Goal: Information Seeking & Learning: Learn about a topic

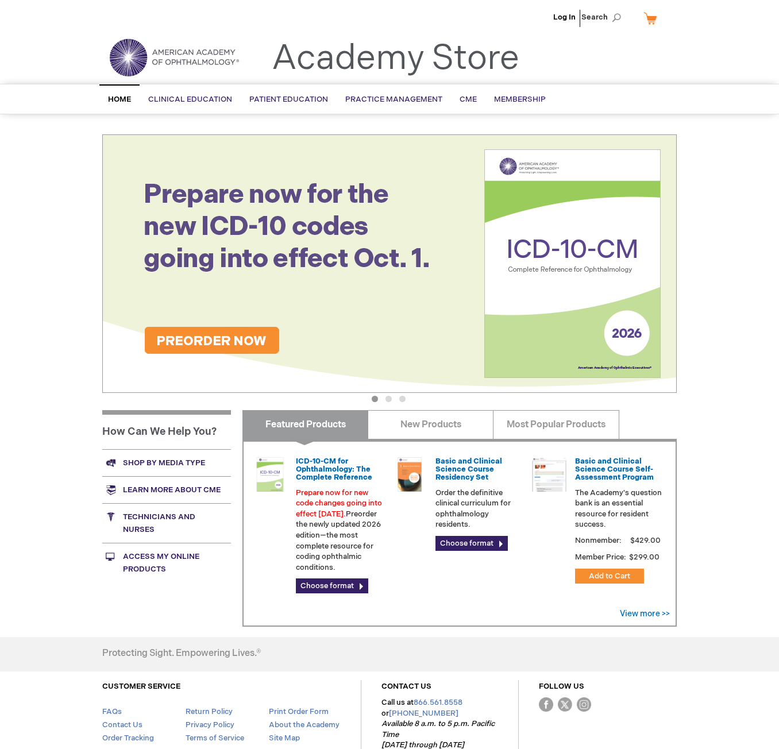
click at [770, 339] on div "Log In Search My Cart CLOSE RECENTLY ADDED ITEM(S) Close There are no items in …" at bounding box center [389, 410] width 779 height 820
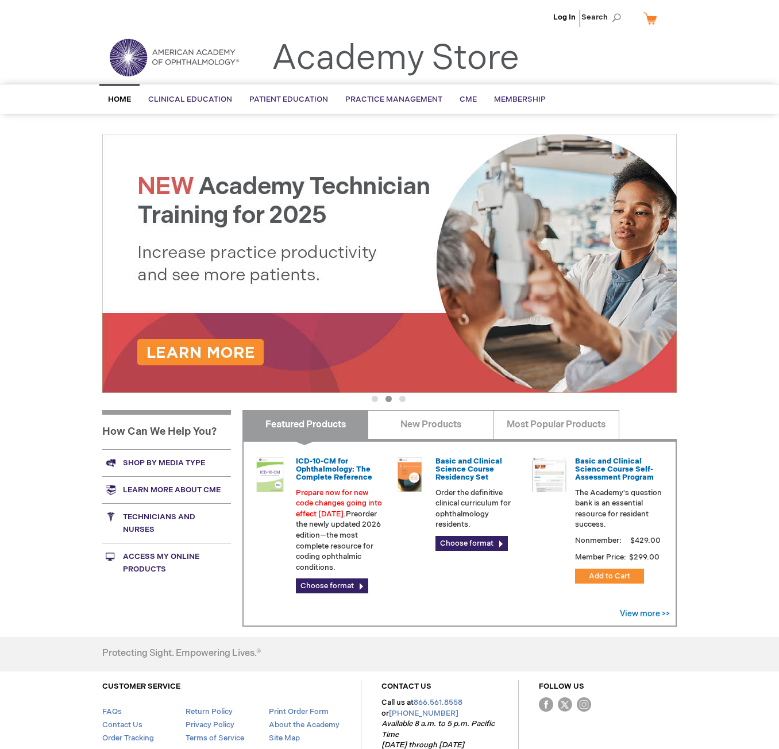
drag, startPoint x: 747, startPoint y: 194, endPoint x: 737, endPoint y: 255, distance: 61.7
click at [747, 195] on div "Log In Search My Cart CLOSE RECENTLY ADDED ITEM(S) Close There are no items in …" at bounding box center [389, 410] width 779 height 820
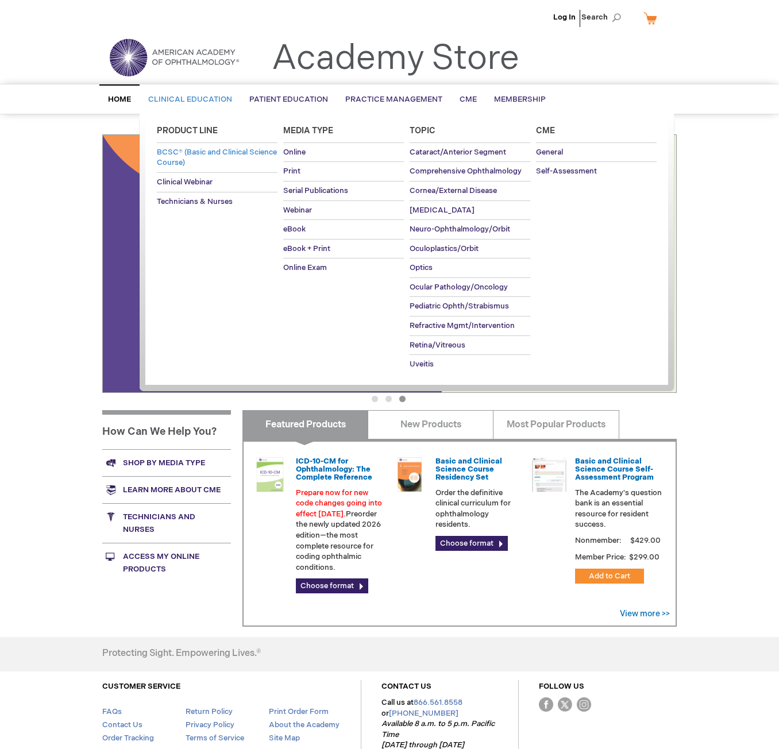
click at [193, 163] on span "BCSC® (Basic and Clinical Science Course)" at bounding box center [217, 158] width 120 height 20
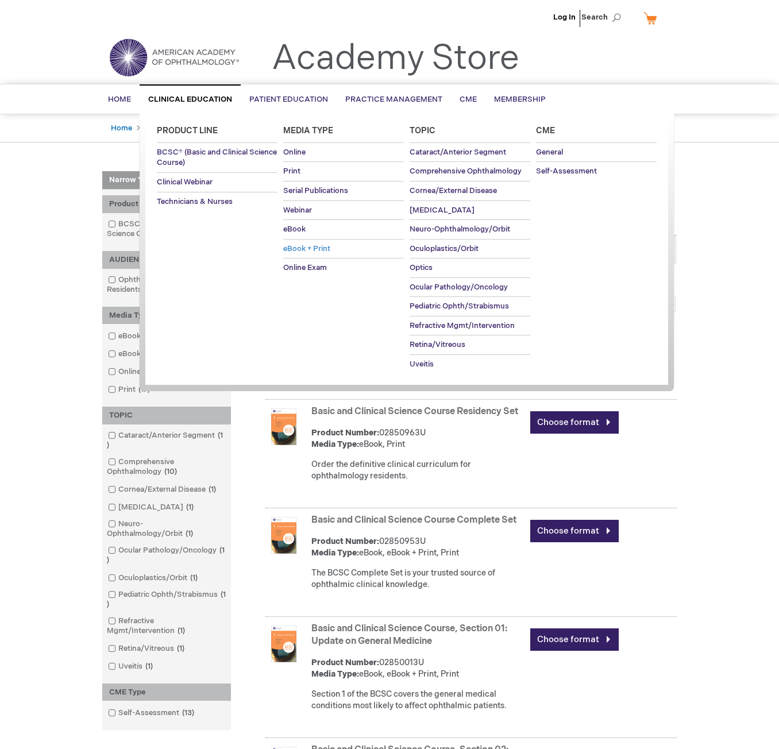
drag, startPoint x: 294, startPoint y: 229, endPoint x: 294, endPoint y: 246, distance: 17.3
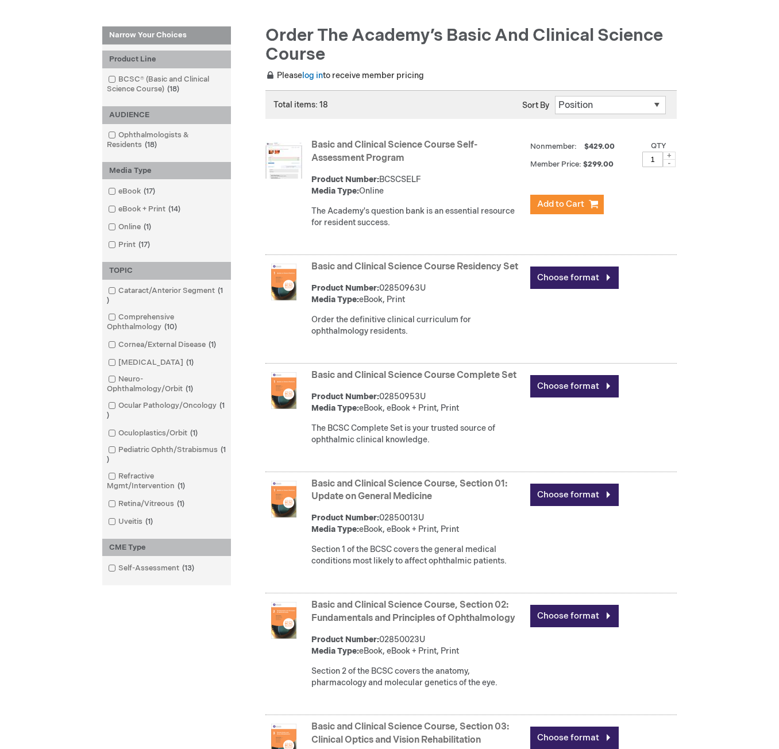
scroll to position [230, 0]
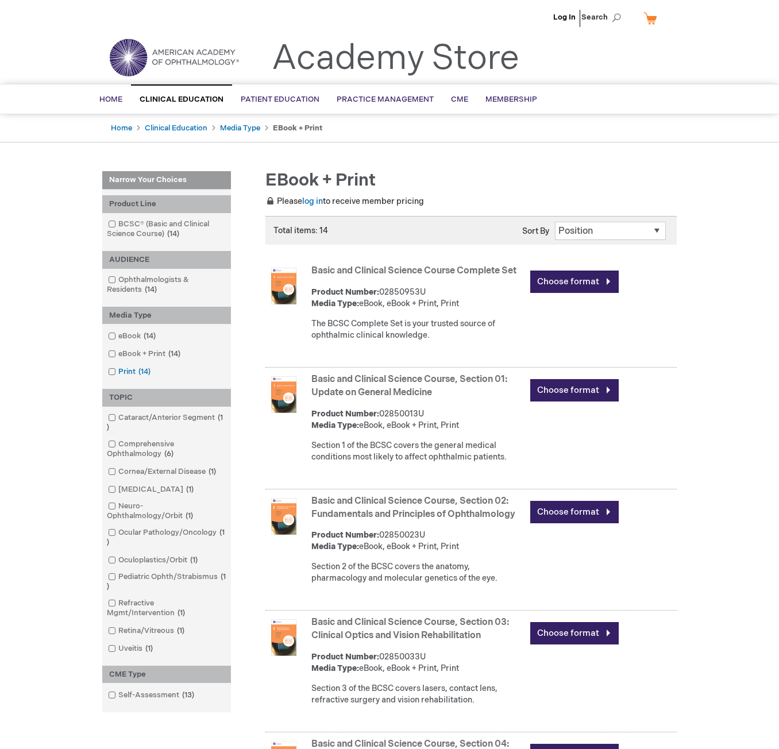
click at [135, 367] on link "Print 14 items" at bounding box center [130, 372] width 50 height 11
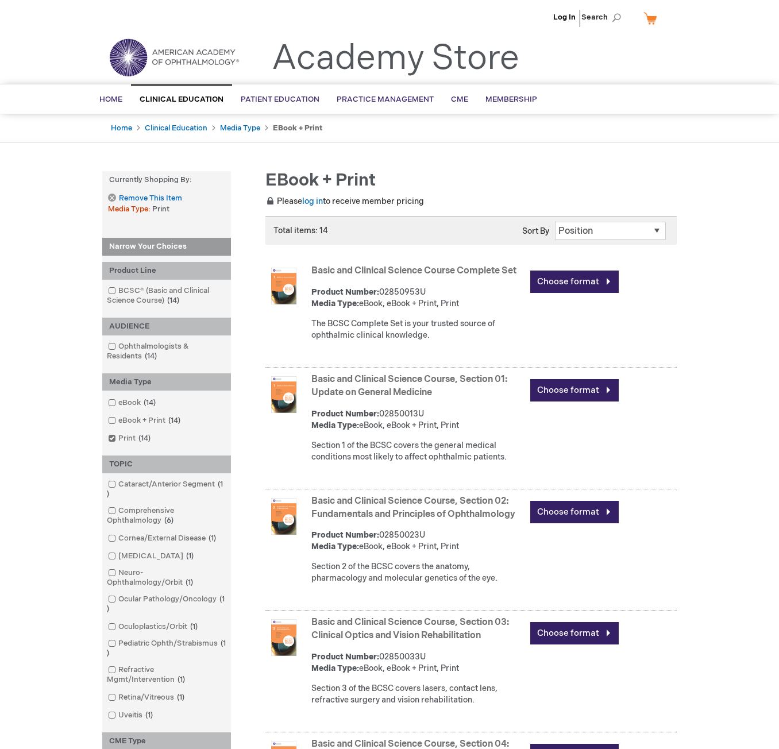
click at [338, 267] on link "Basic and Clinical Science Course Complete Set" at bounding box center [413, 271] width 205 height 11
click at [294, 286] on img at bounding box center [284, 286] width 37 height 37
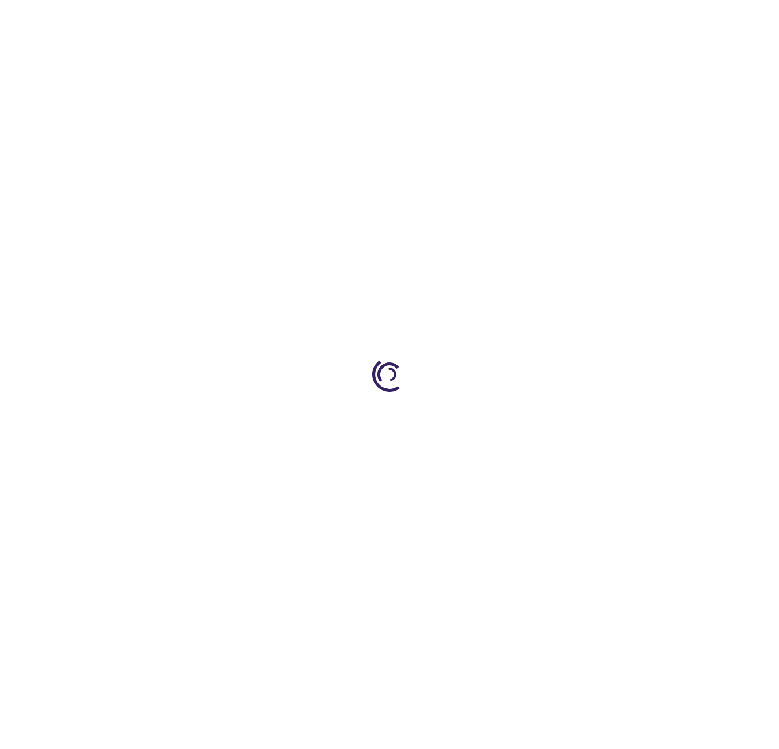
type input "0"
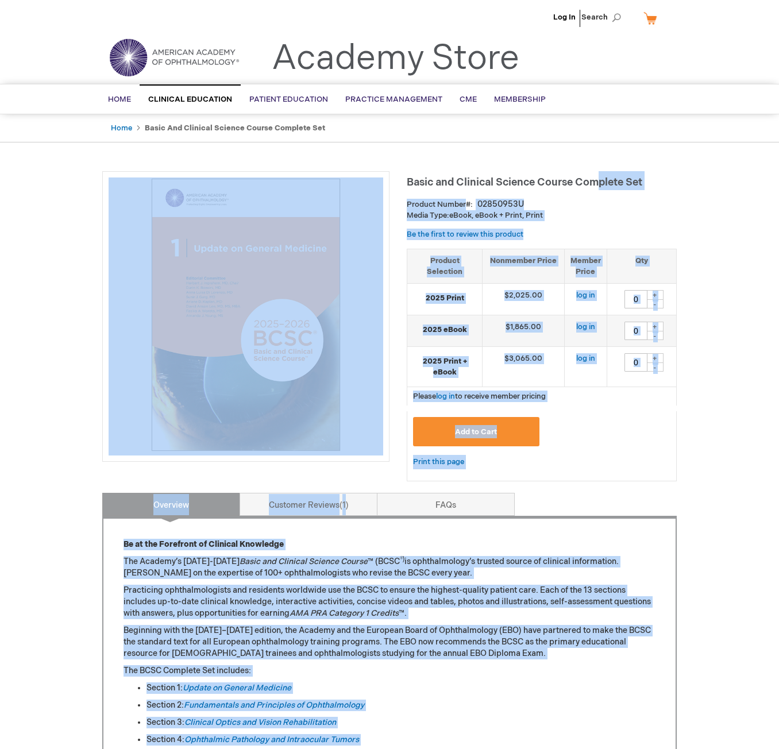
drag, startPoint x: 406, startPoint y: 176, endPoint x: 601, endPoint y: 180, distance: 195.4
click at [600, 178] on div "Basic and Clinical Science Course Complete Set Product Number 02850953U Media T…" at bounding box center [389, 741] width 575 height 1141
drag, startPoint x: 620, startPoint y: 209, endPoint x: 626, endPoint y: 209, distance: 6.3
click at [621, 210] on div "Product Number 02850953U" at bounding box center [542, 204] width 270 height 11
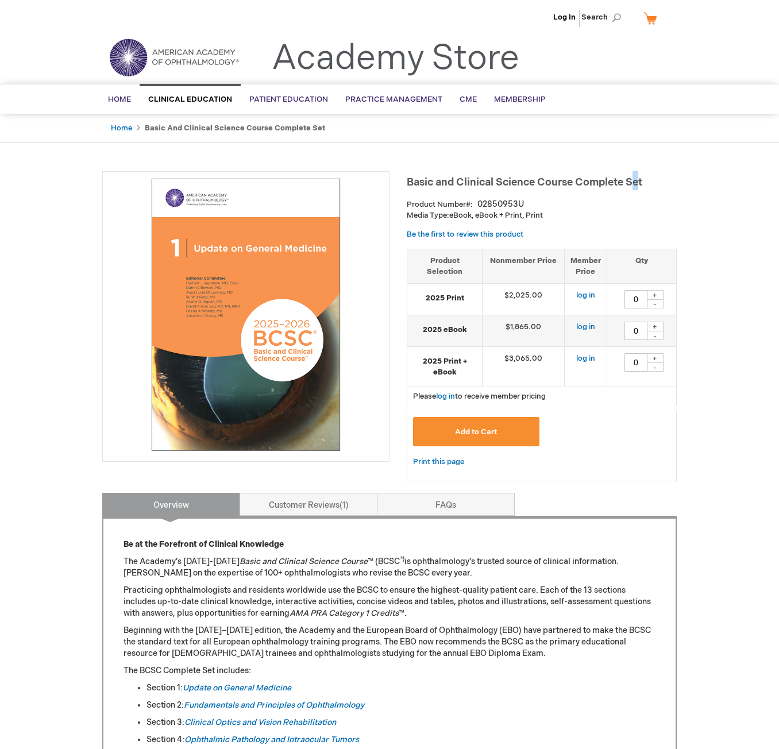
drag, startPoint x: 642, startPoint y: 186, endPoint x: 633, endPoint y: 184, distance: 9.3
click at [633, 184] on span "Basic and Clinical Science Course Complete Set" at bounding box center [525, 182] width 236 height 12
click at [647, 184] on h1 "Basic and Clinical Science Course Complete Set" at bounding box center [542, 180] width 270 height 19
drag, startPoint x: 407, startPoint y: 175, endPoint x: 572, endPoint y: 182, distance: 165.7
click at [572, 182] on h1 "Basic and Clinical Science Course Complete Set" at bounding box center [542, 180] width 270 height 19
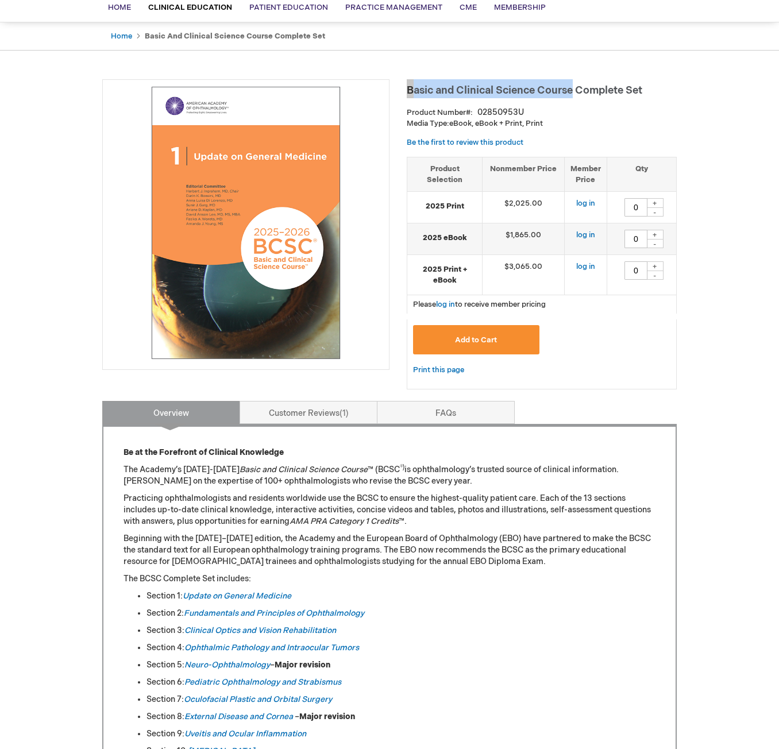
scroll to position [115, 0]
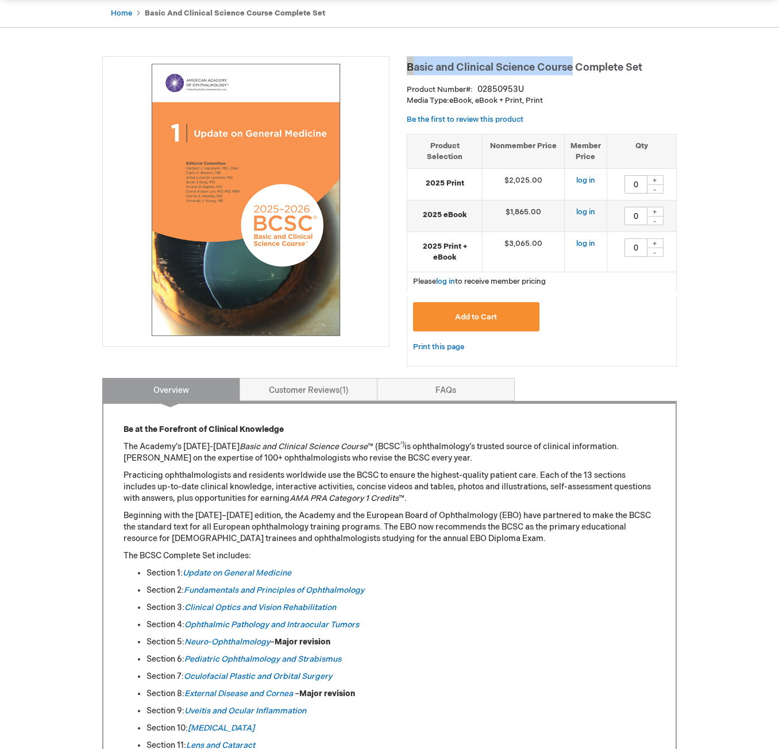
copy span "Basic and Clinical Science Course"
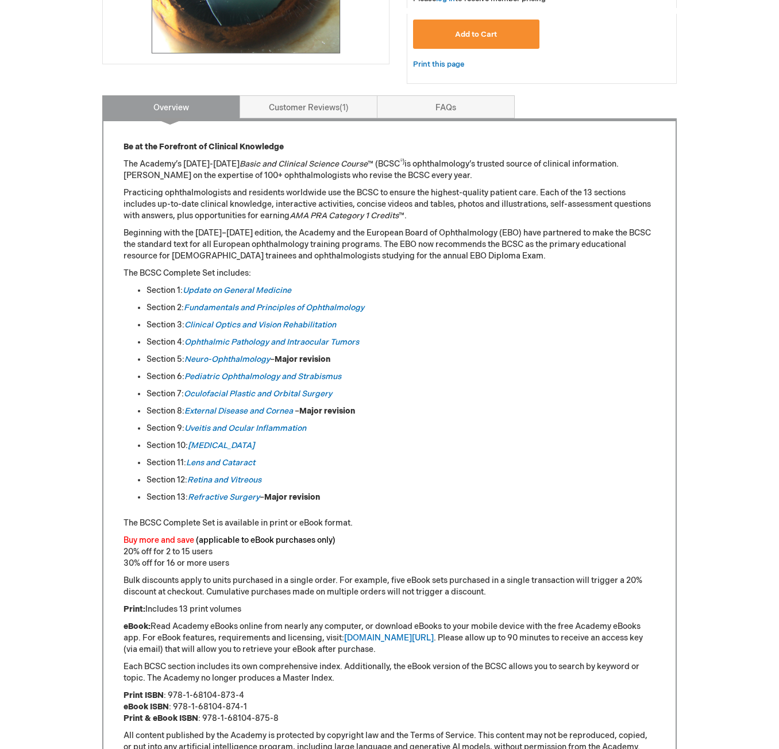
scroll to position [402, 0]
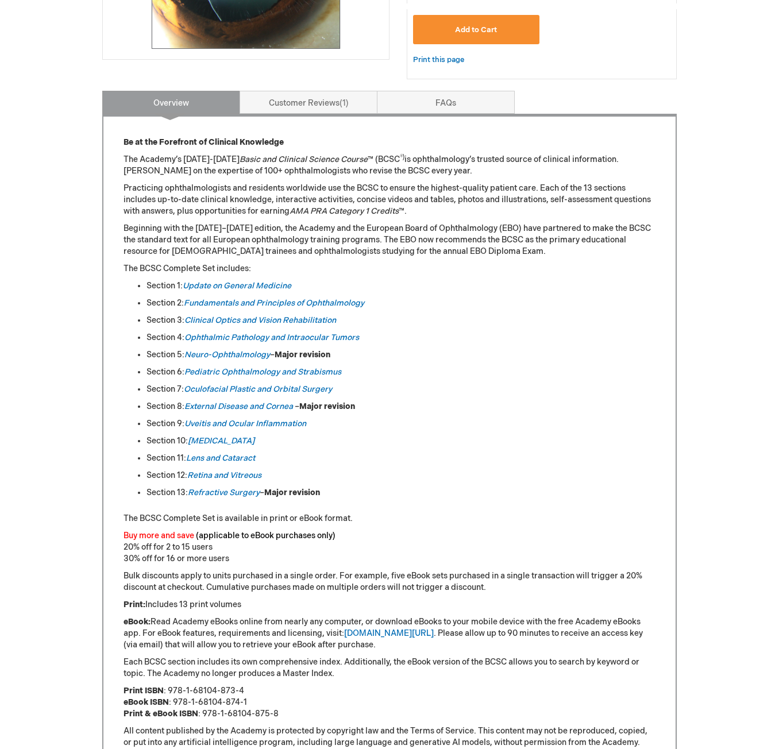
drag, startPoint x: 283, startPoint y: 320, endPoint x: 578, endPoint y: 347, distance: 295.5
click at [578, 347] on ul "Section 1: Update on General Medicine Section 2: Fundamentals and Principles of…" at bounding box center [390, 389] width 532 height 218
drag, startPoint x: 236, startPoint y: 352, endPoint x: 395, endPoint y: 337, distance: 159.3
click at [395, 337] on li "Section 4: Ophthalmic Pathology and Intraocular Tumors" at bounding box center [401, 337] width 509 height 11
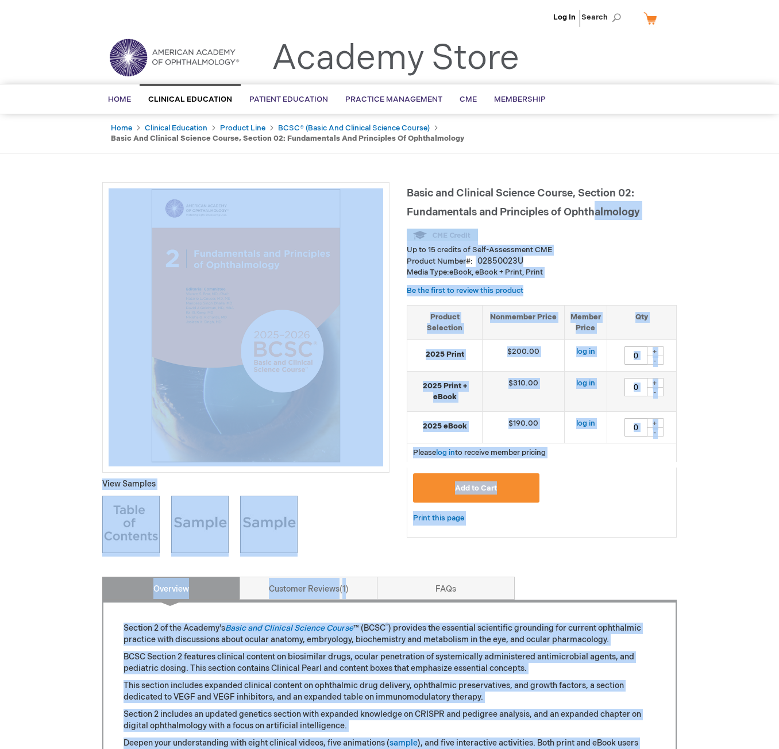
drag, startPoint x: 404, startPoint y: 210, endPoint x: 594, endPoint y: 210, distance: 190.2
click at [594, 210] on div "Basic and Clinical Science Course, Section 02: Fundamentals and Principles of O…" at bounding box center [389, 708] width 575 height 1053
click at [609, 221] on div "Basic and Clinical Science Course, Section 02: Fundamentals and Principles of O…" at bounding box center [542, 365] width 270 height 367
drag, startPoint x: 639, startPoint y: 224, endPoint x: 649, endPoint y: 227, distance: 10.7
click at [640, 226] on div "Basic and Clinical Science Course, Section 02: Fundamentals and Principles of O…" at bounding box center [542, 365] width 270 height 367
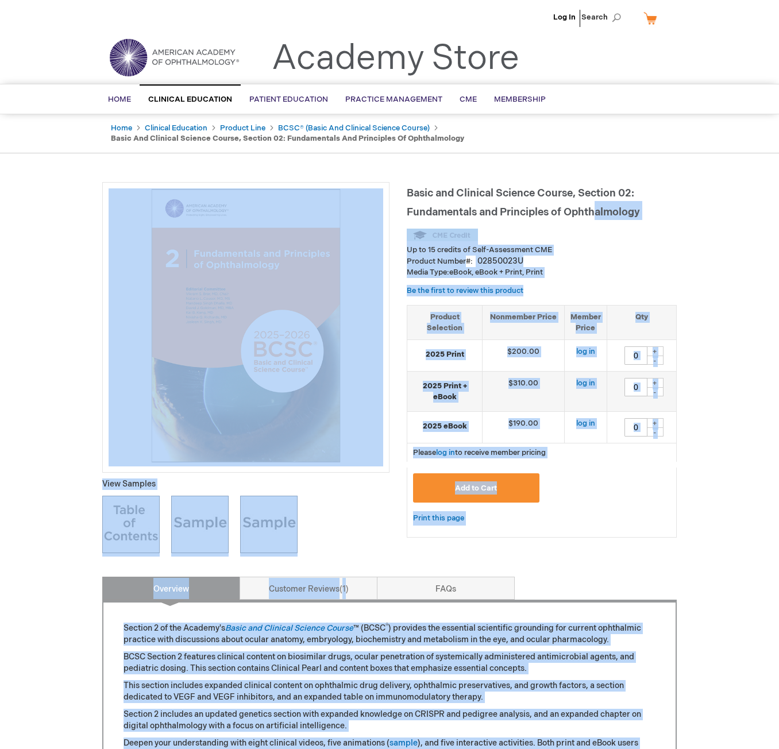
drag, startPoint x: 400, startPoint y: 370, endPoint x: 396, endPoint y: 356, distance: 14.4
click at [400, 370] on div "Basic and Clinical Science Course, Section 02: Fundamentals and Principles of O…" at bounding box center [389, 708] width 575 height 1053
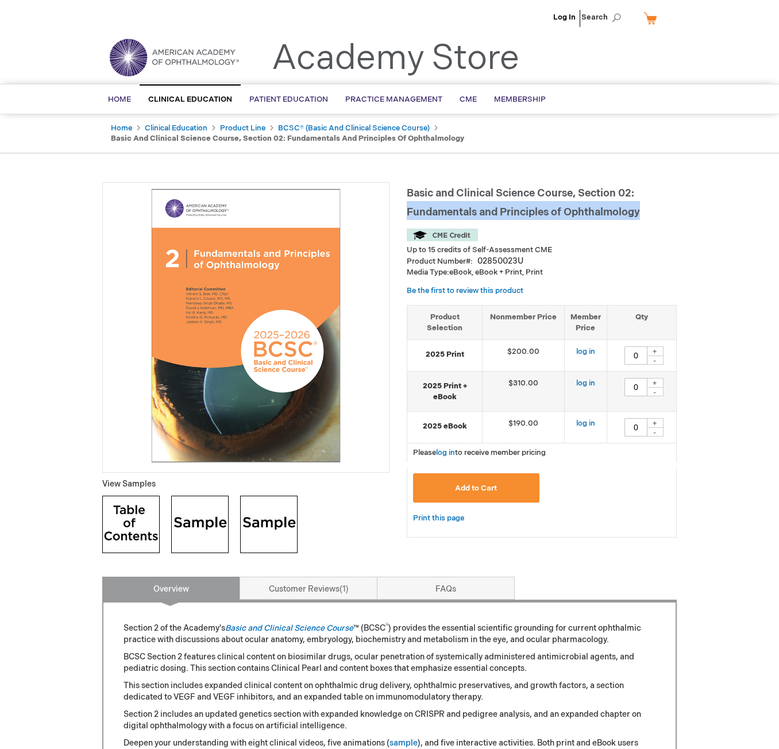
drag, startPoint x: 413, startPoint y: 207, endPoint x: 647, endPoint y: 216, distance: 234.6
click at [647, 216] on h1 "Basic and Clinical Science Course, Section 02: Fundamentals and Principles of O…" at bounding box center [542, 201] width 270 height 38
copy span "Fundamentals and Principles of Ophthalmology"
click at [237, 339] on img at bounding box center [246, 326] width 275 height 275
click at [237, 396] on img at bounding box center [246, 326] width 275 height 275
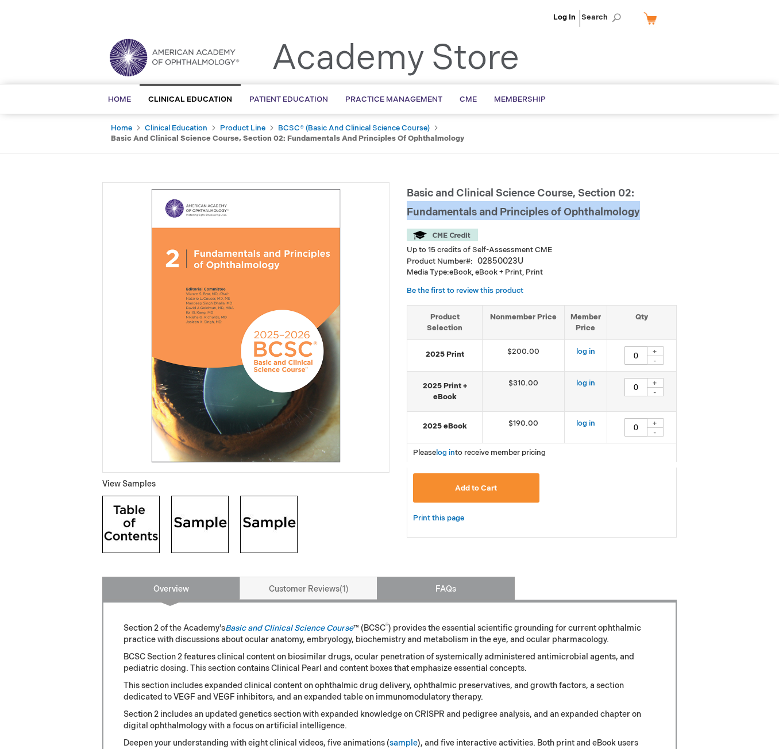
click at [415, 589] on link "FAQs" at bounding box center [446, 588] width 138 height 23
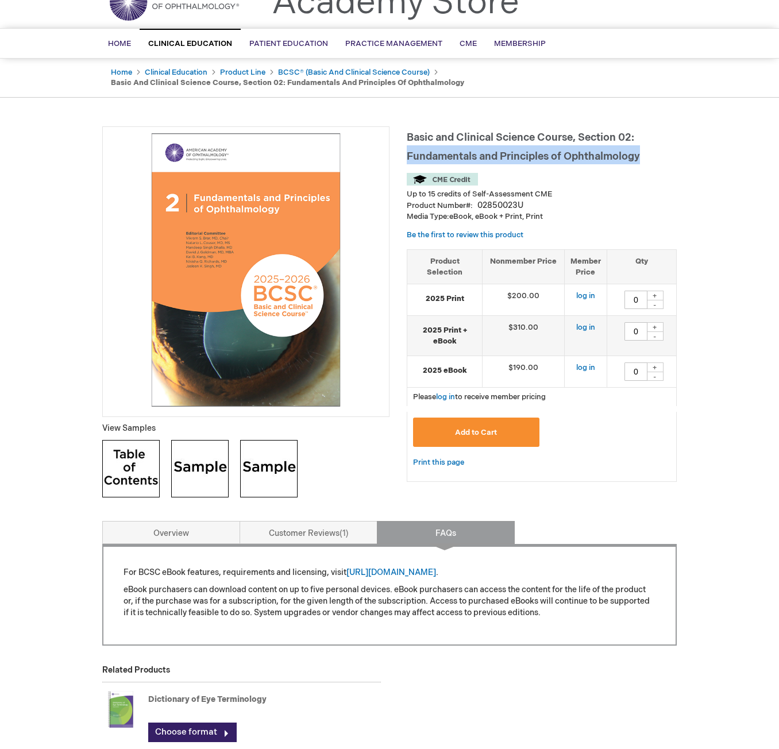
scroll to position [17, 0]
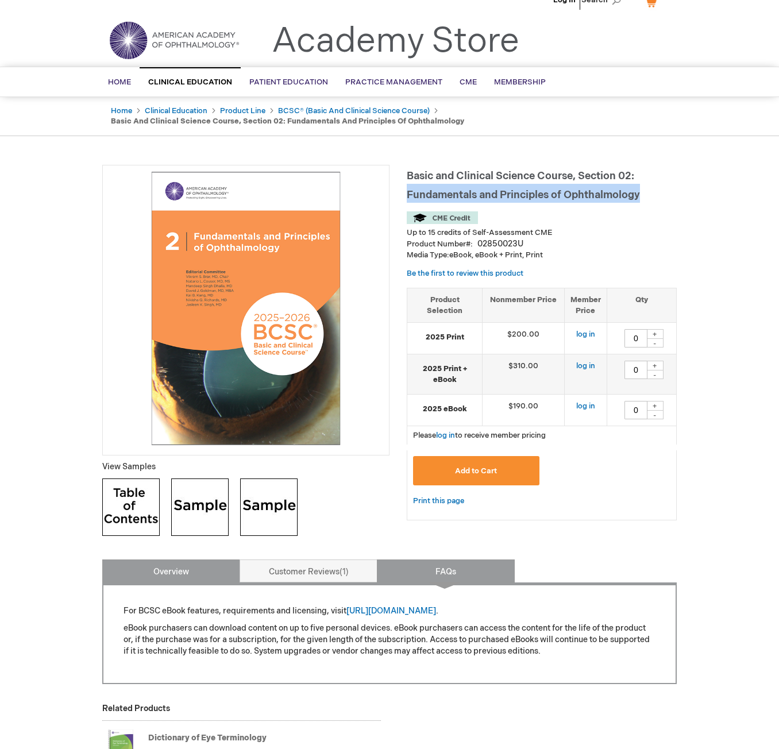
click at [125, 572] on link "Overview" at bounding box center [171, 571] width 138 height 23
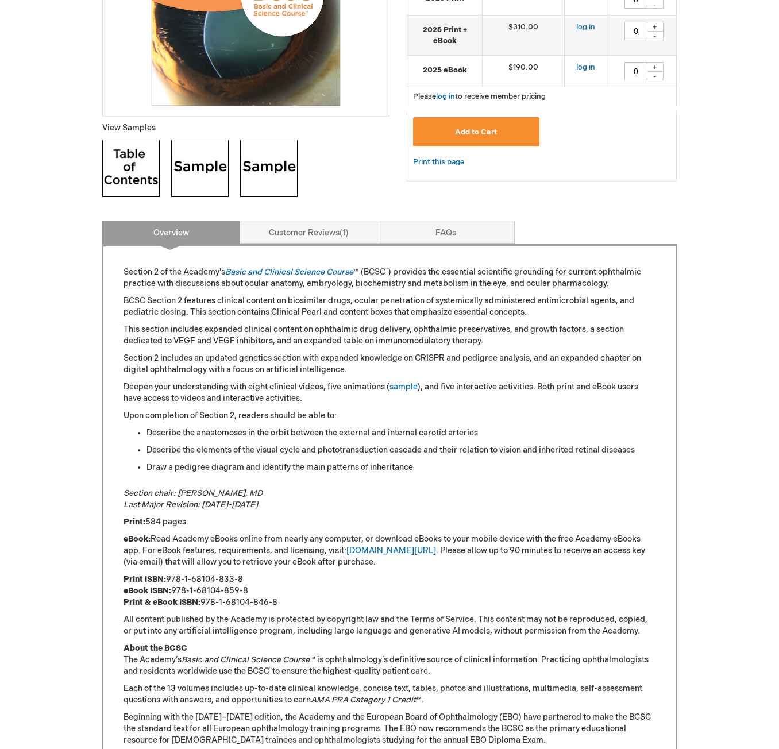
scroll to position [347, 0]
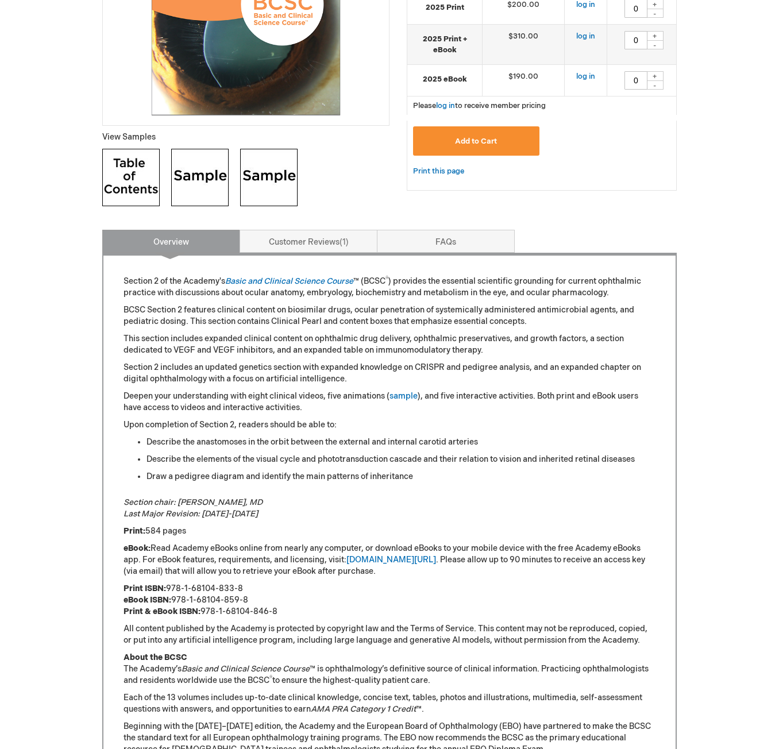
click at [280, 529] on p "Print: 584 pages" at bounding box center [390, 531] width 532 height 11
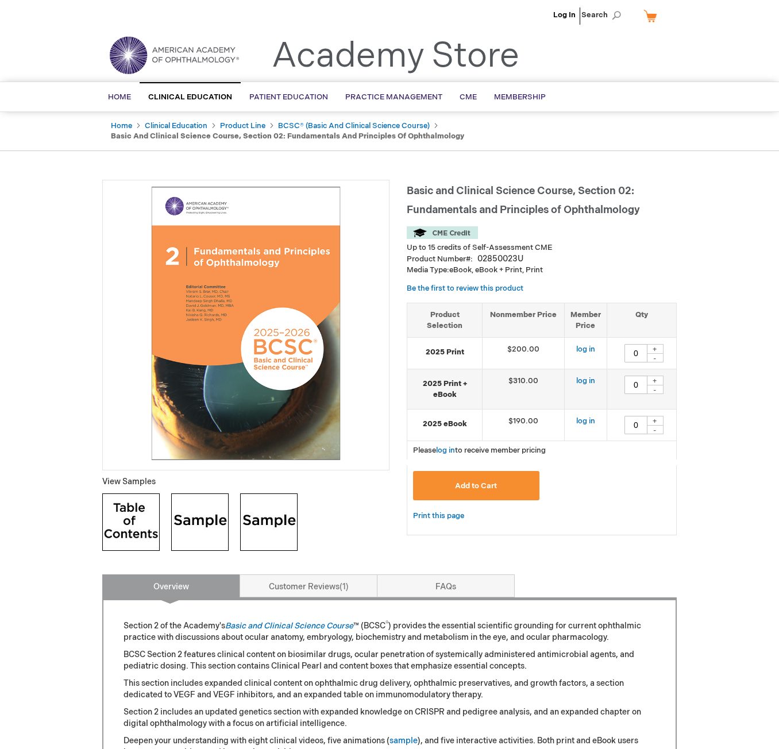
scroll to position [0, 0]
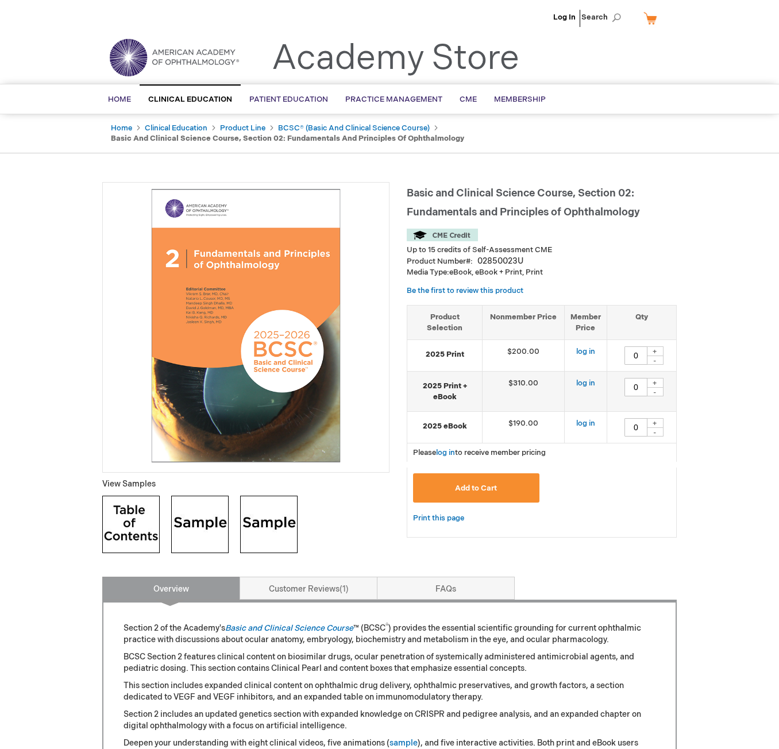
click at [220, 357] on img at bounding box center [246, 326] width 275 height 275
click at [570, 72] on div "Toggle Nav Academy Store" at bounding box center [390, 62] width 592 height 44
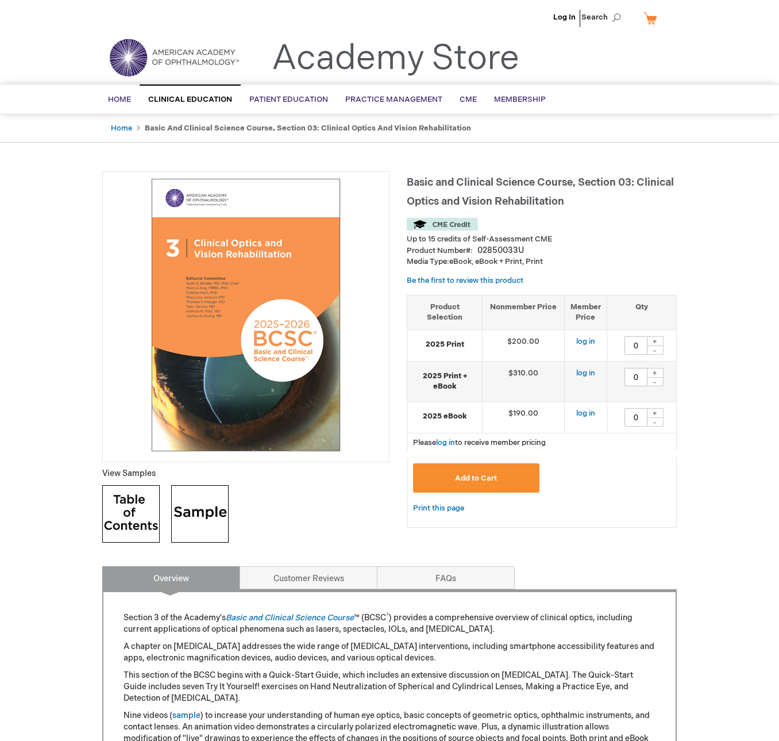
type input "0"
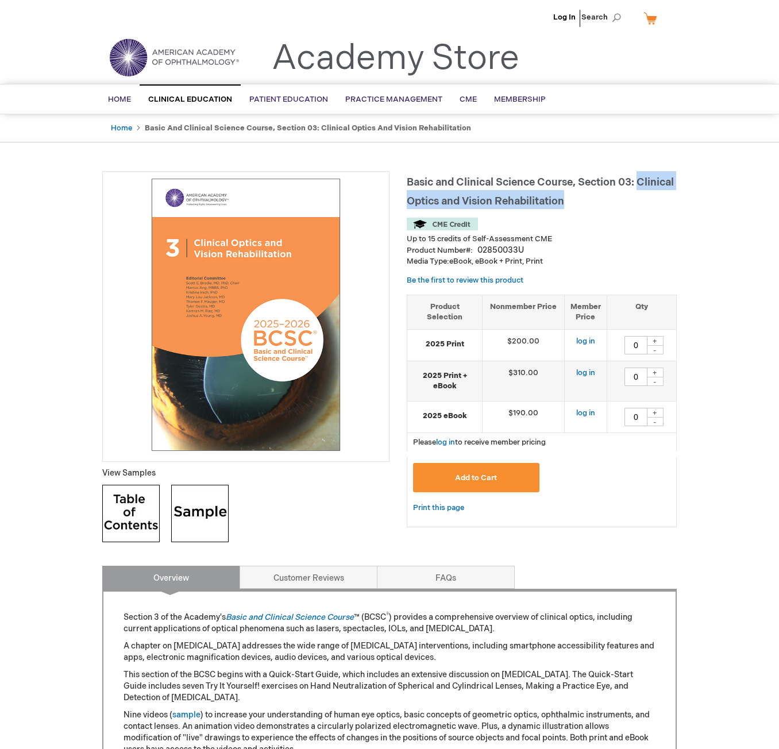
drag, startPoint x: 639, startPoint y: 181, endPoint x: 570, endPoint y: 196, distance: 70.6
click at [570, 196] on h1 "Basic and Clinical Science Course, Section 03: Clinical Optics and Vision Rehab…" at bounding box center [542, 190] width 270 height 38
copy span "Clinical Optics and Vision Rehabilitation"
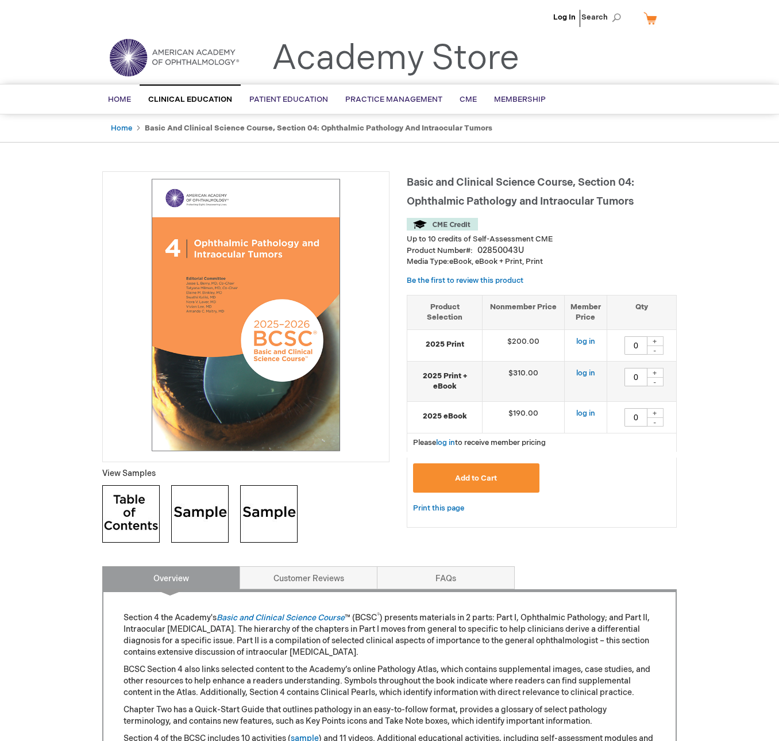
type input "0"
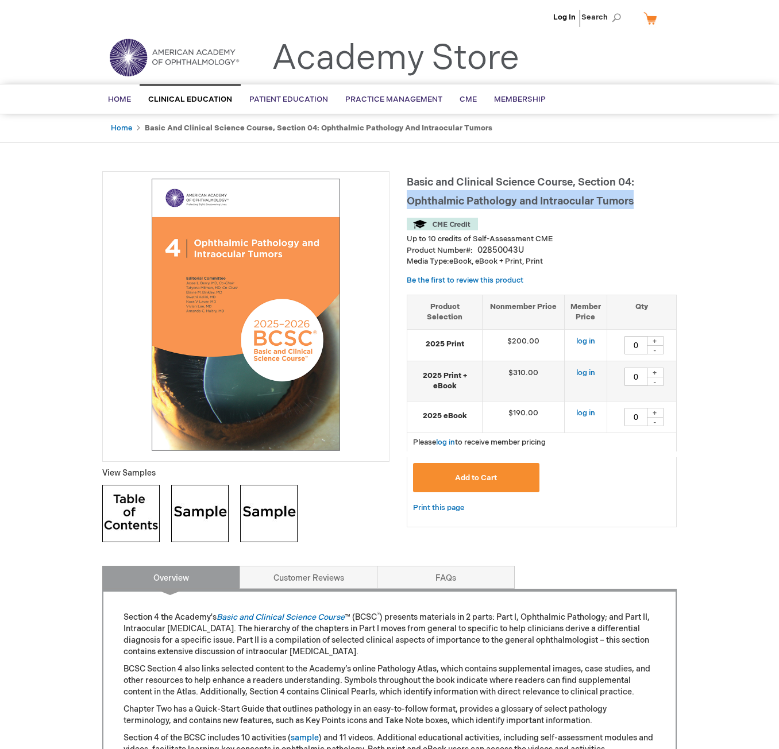
drag, startPoint x: 407, startPoint y: 198, endPoint x: 637, endPoint y: 203, distance: 230.0
click at [637, 203] on h1 "Basic and Clinical Science Course, Section 04: Ophthalmic Pathology and Intraoc…" at bounding box center [542, 190] width 270 height 38
copy span "Ophthalmic Pathology and Intraocular Tumors"
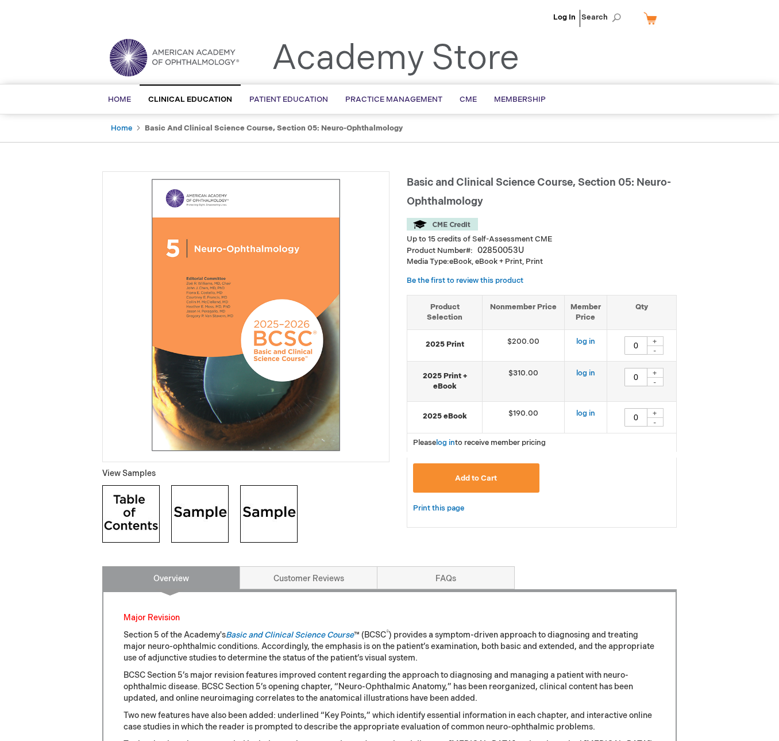
type input "0"
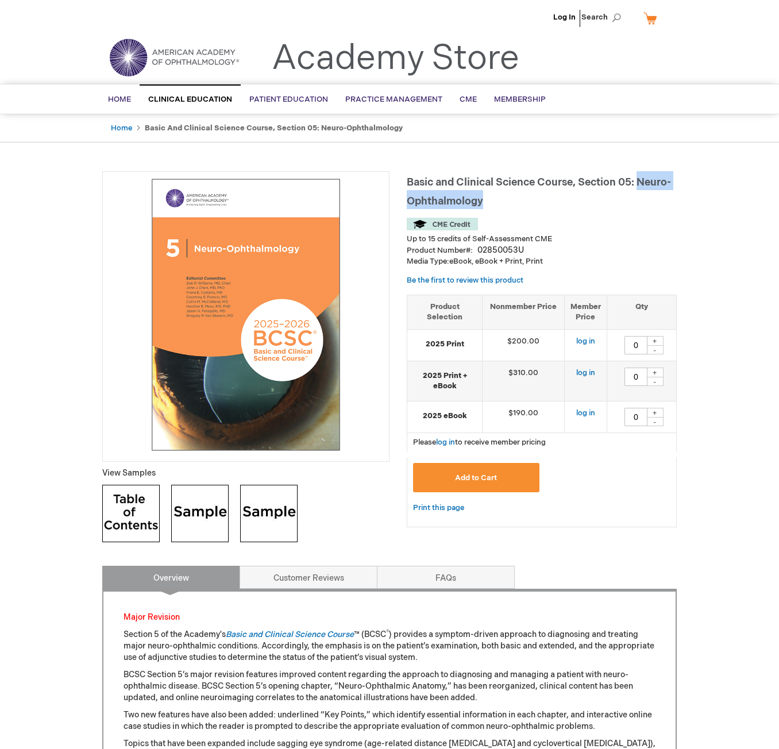
drag, startPoint x: 642, startPoint y: 182, endPoint x: 489, endPoint y: 202, distance: 154.1
click at [489, 202] on h1 "Basic and Clinical Science Course, Section 05: Neuro-Ophthalmology" at bounding box center [542, 190] width 270 height 38
copy span "Neuro-Ophthalmology"
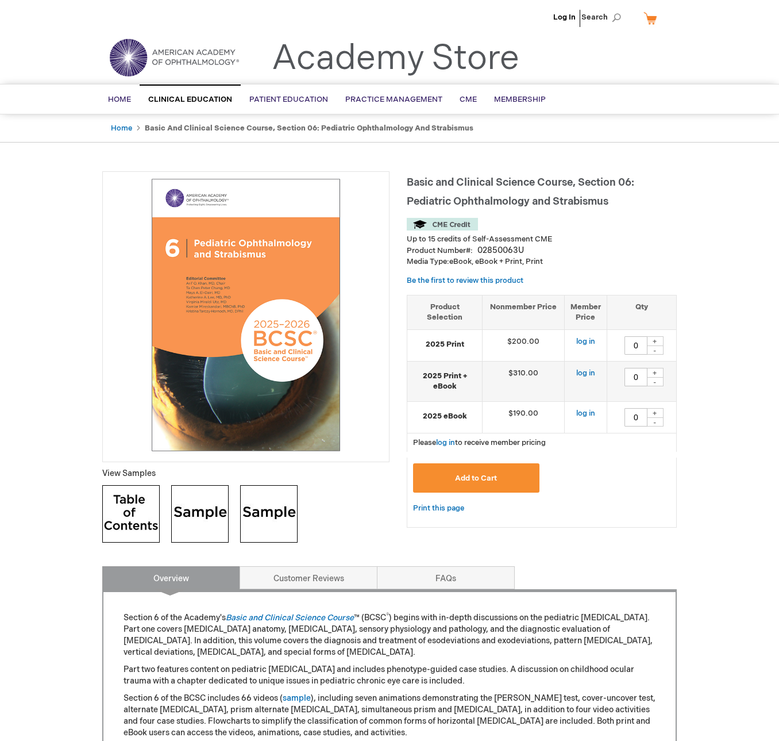
type input "0"
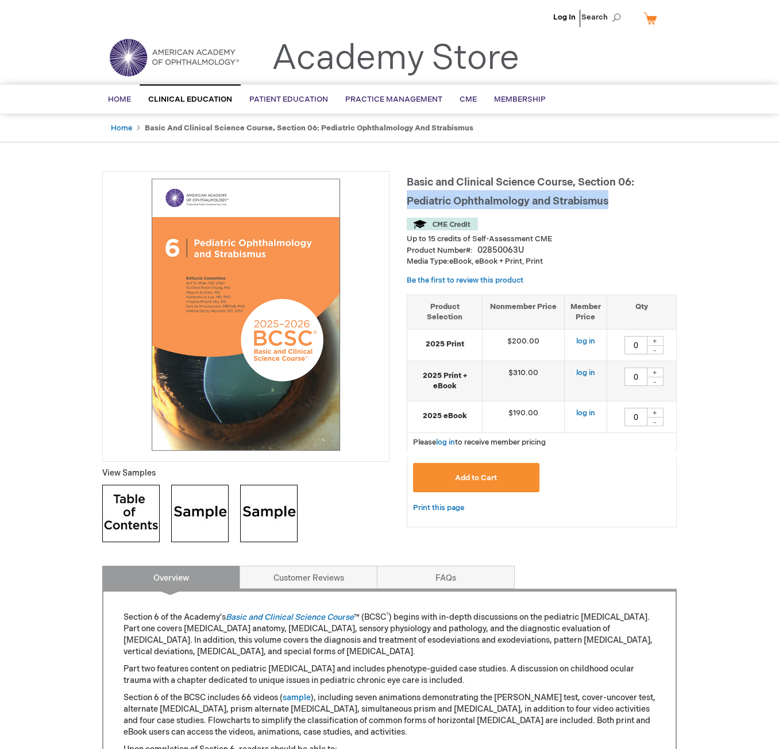
drag, startPoint x: 408, startPoint y: 198, endPoint x: 611, endPoint y: 198, distance: 202.9
click at [611, 198] on h1 "Basic and Clinical Science Course, Section 06: Pediatric Ophthalmology and Stra…" at bounding box center [542, 190] width 270 height 38
copy span "Pediatric Ophthalmology and Strabismus"
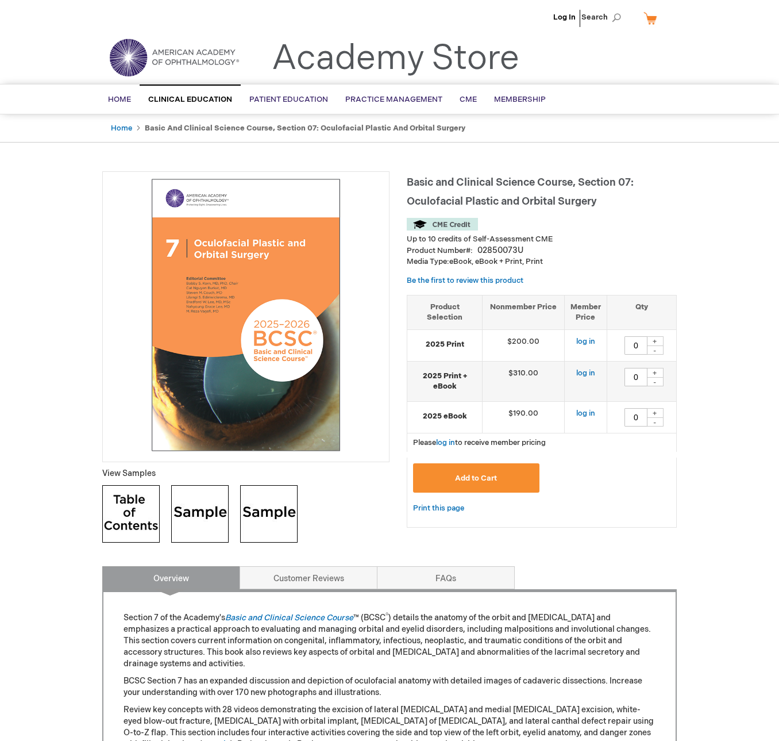
type input "0"
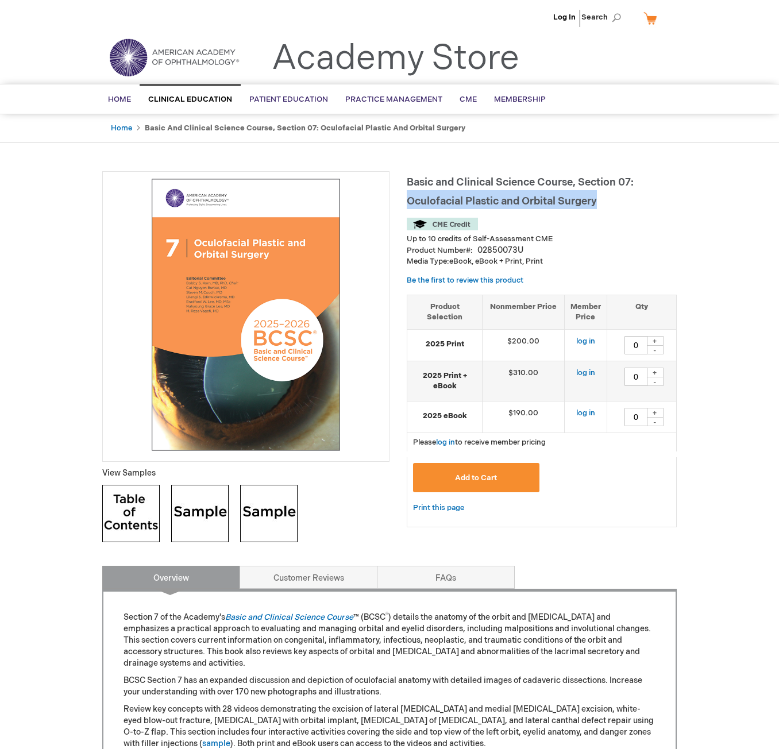
drag, startPoint x: 409, startPoint y: 200, endPoint x: 649, endPoint y: 205, distance: 240.3
click at [649, 205] on h1 "Basic and Clinical Science Course, Section 07: Oculofacial Plastic and Orbital …" at bounding box center [542, 190] width 270 height 38
copy span "Oculofacial Plastic and Orbital Surgery"
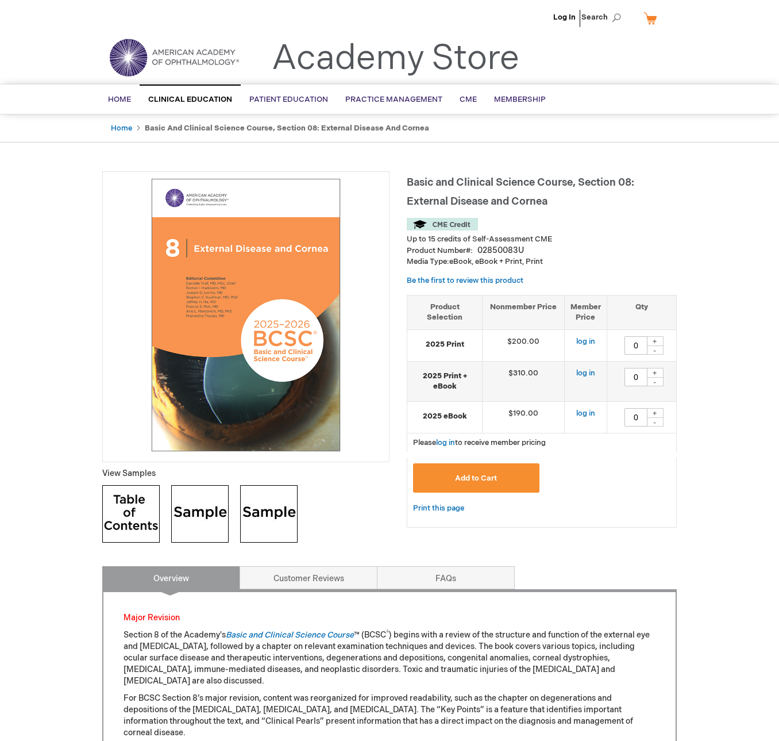
type input "0"
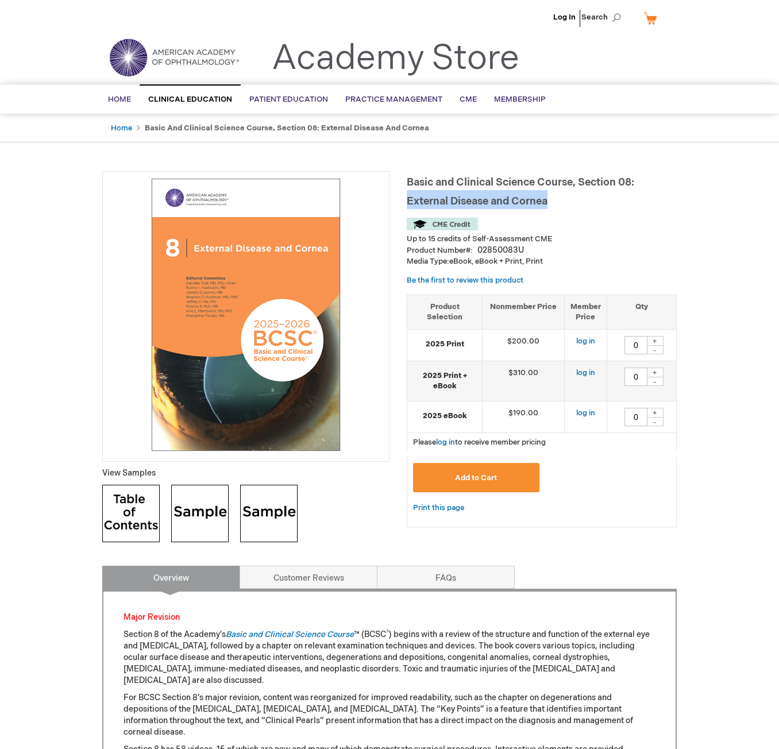
drag, startPoint x: 407, startPoint y: 201, endPoint x: 557, endPoint y: 203, distance: 150.6
click at [557, 203] on h1 "Basic and Clinical Science Course, Section 08: External Disease and Cornea" at bounding box center [542, 190] width 270 height 38
copy span "External Disease and Cornea"
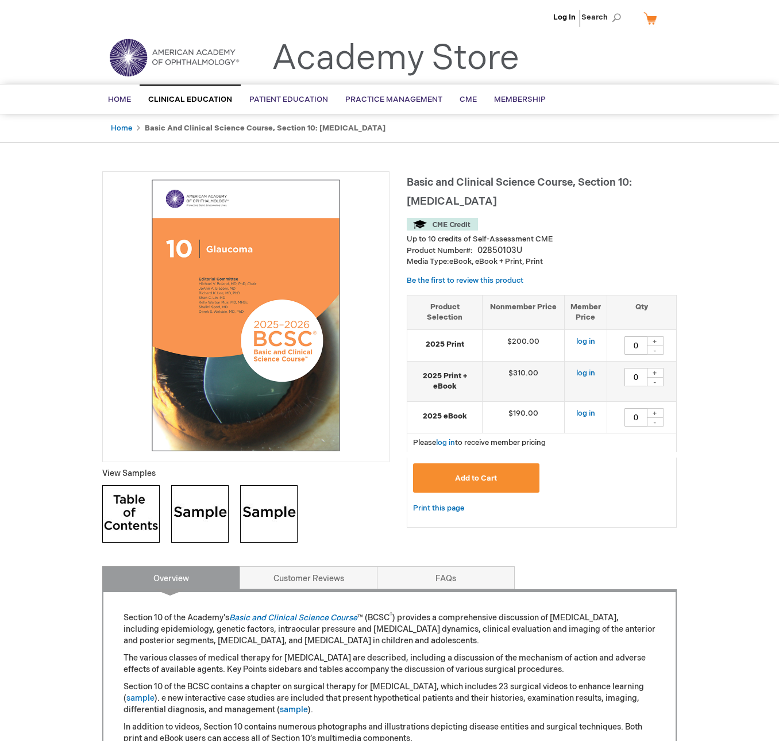
type input "0"
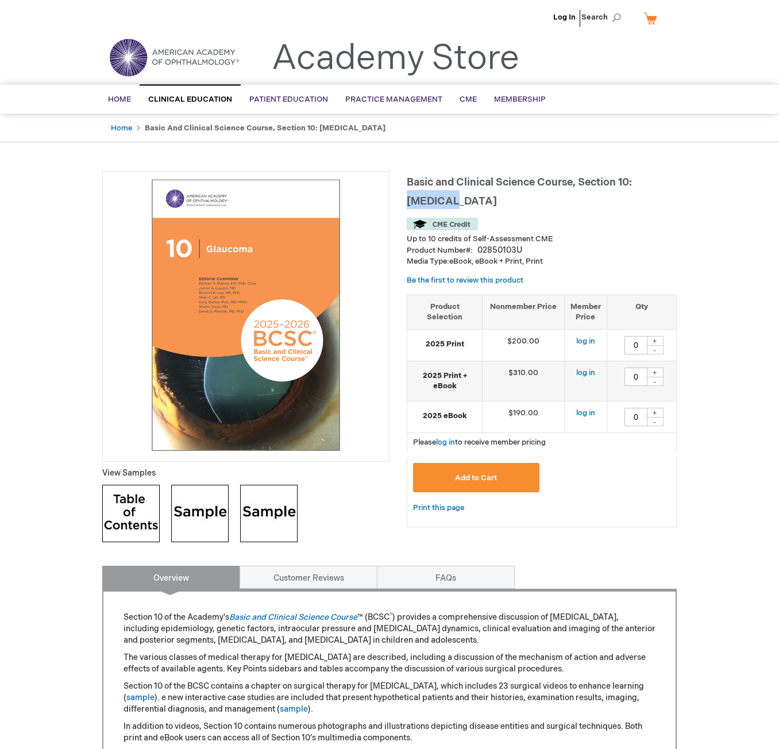
drag, startPoint x: 408, startPoint y: 201, endPoint x: 461, endPoint y: 203, distance: 52.9
click at [461, 203] on h1 "Basic and Clinical Science Course, Section 10: Glaucoma" at bounding box center [542, 190] width 270 height 38
copy span "[MEDICAL_DATA]"
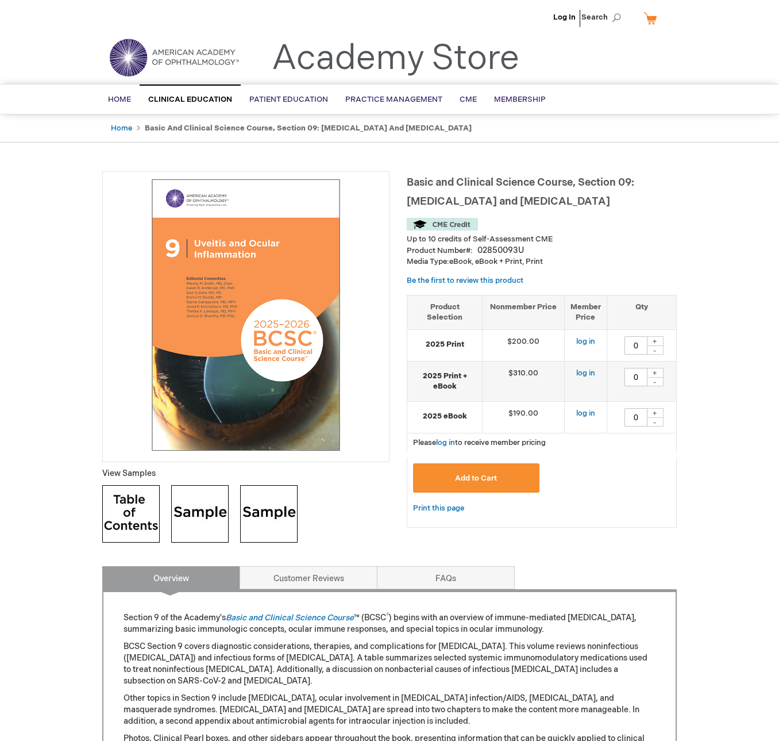
type input "0"
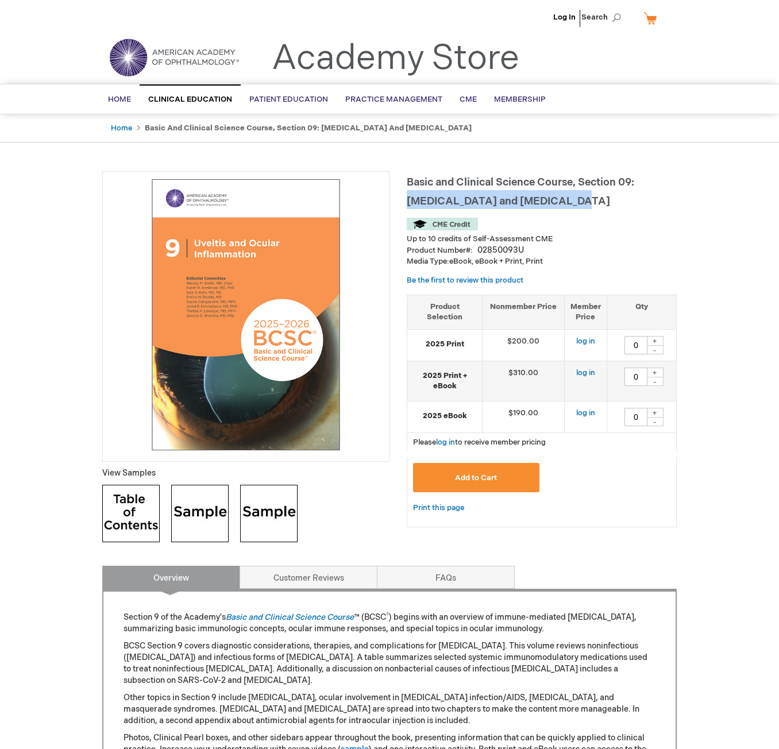
drag, startPoint x: 639, startPoint y: 183, endPoint x: 509, endPoint y: 200, distance: 131.0
click at [524, 199] on span "Basic and Clinical Science Course, Section 09: [MEDICAL_DATA] and [MEDICAL_DATA]" at bounding box center [521, 191] width 228 height 31
copy span "[MEDICAL_DATA] and Ocular Inflammatio"
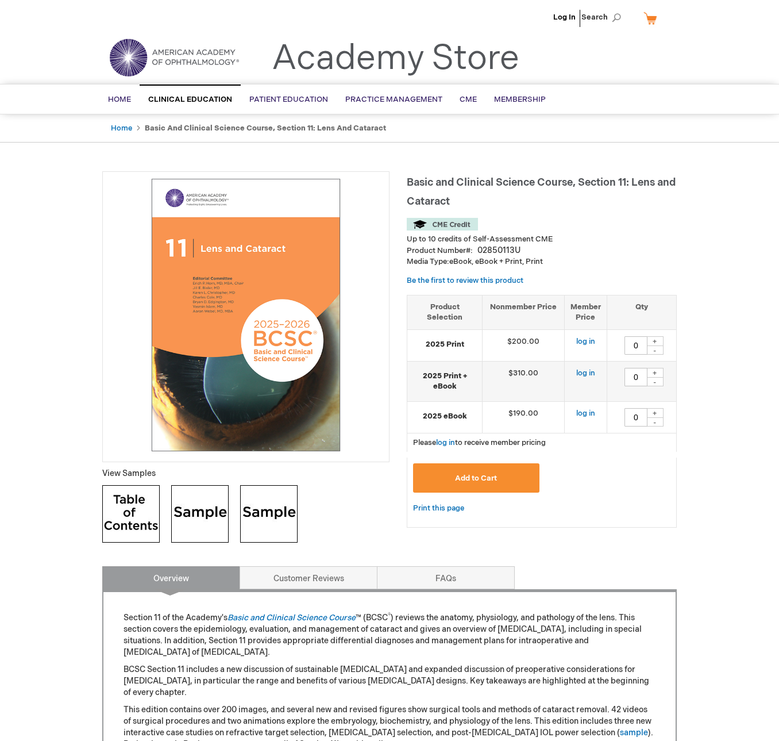
type input "0"
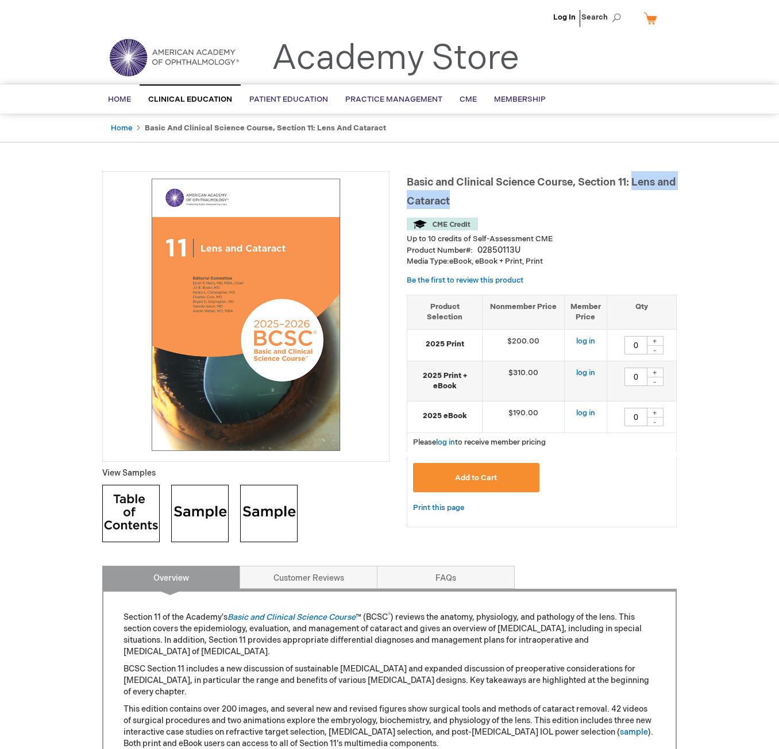
drag, startPoint x: 633, startPoint y: 178, endPoint x: 652, endPoint y: 193, distance: 24.1
click at [652, 193] on h1 "Basic and Clinical Science Course, Section 11: Lens and Cataract" at bounding box center [542, 190] width 270 height 38
copy span "Lens and Cataract"
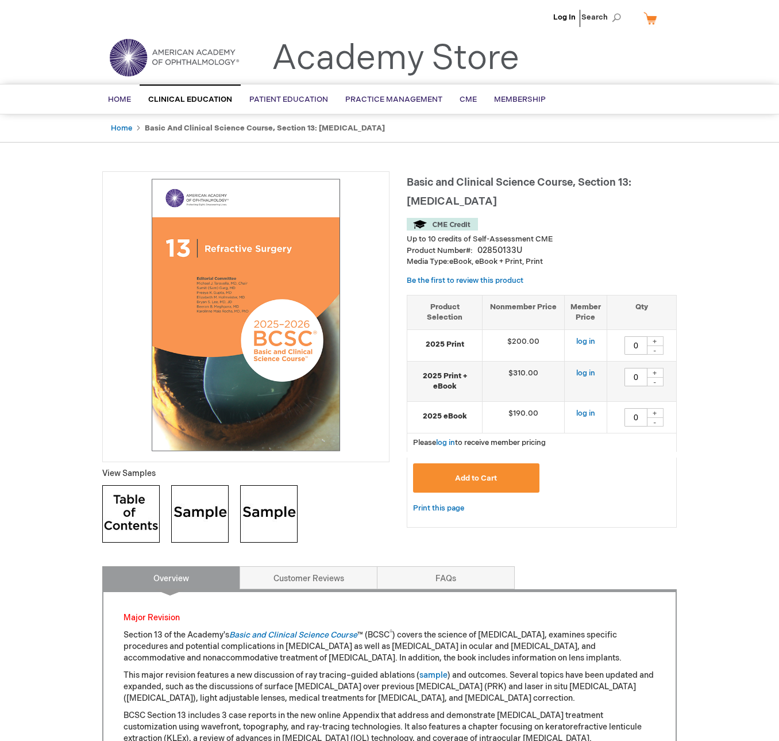
type input "0"
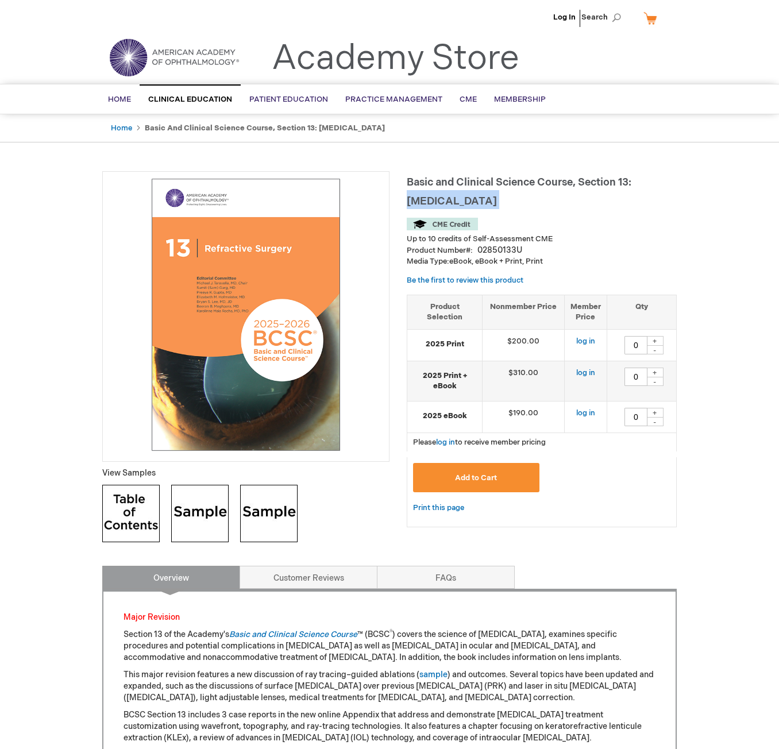
drag, startPoint x: 409, startPoint y: 199, endPoint x: 471, endPoint y: 211, distance: 63.8
click at [503, 217] on div "Basic and Clinical Science Course, Section 13: [MEDICAL_DATA] Up to 10 credits …" at bounding box center [542, 354] width 270 height 367
copy div "Refractive Surgery"
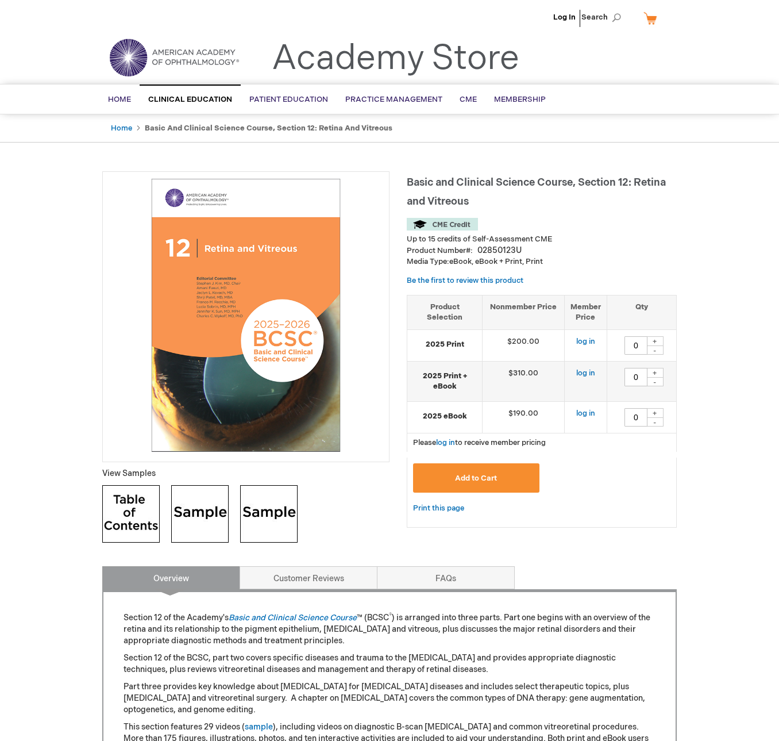
type input "0"
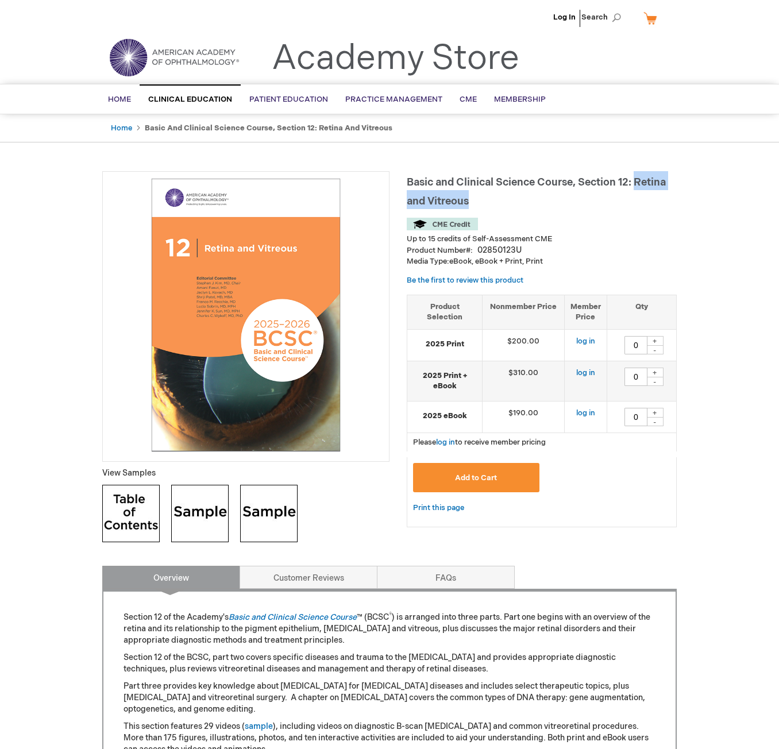
drag, startPoint x: 639, startPoint y: 182, endPoint x: 660, endPoint y: 191, distance: 23.4
click at [660, 191] on h1 "Basic and Clinical Science Course, Section 12: Retina and Vitreous" at bounding box center [542, 190] width 270 height 38
copy span "Retina and Vitreous"
